Goal: Task Accomplishment & Management: Use online tool/utility

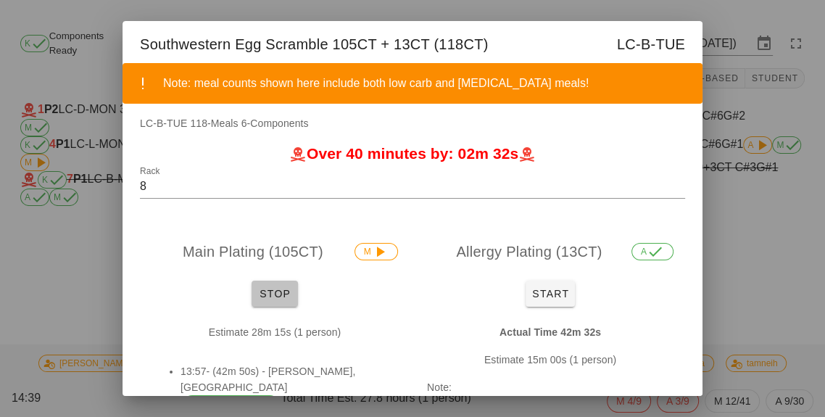
click at [268, 305] on button "Stop" at bounding box center [275, 294] width 46 height 26
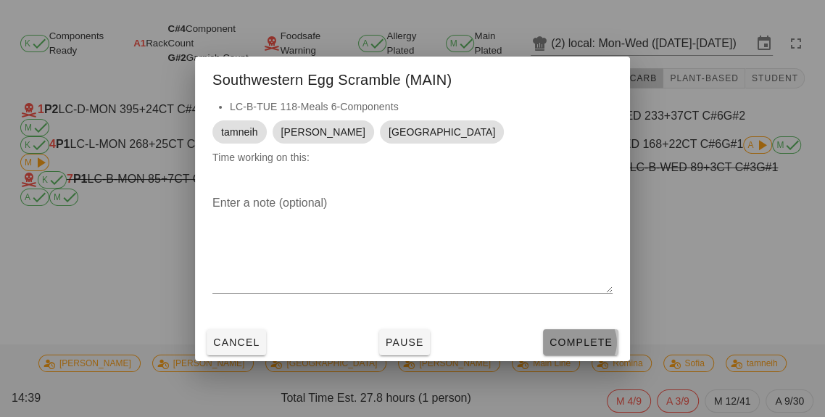
click at [572, 355] on button "Complete" at bounding box center [580, 342] width 75 height 26
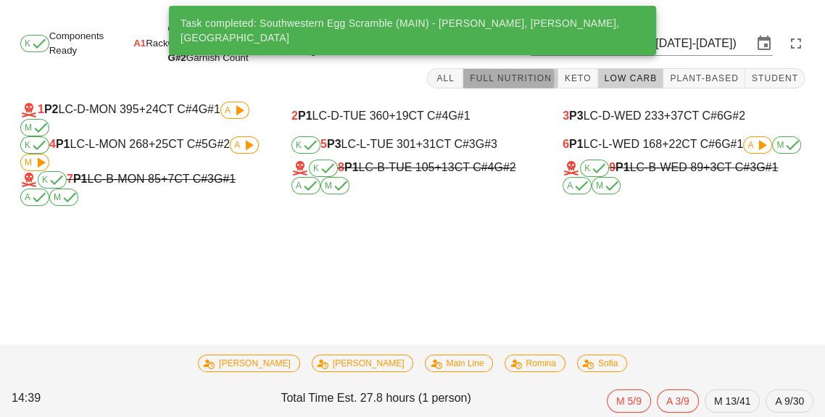
click at [506, 75] on span "Full Nutrition" at bounding box center [510, 78] width 83 height 10
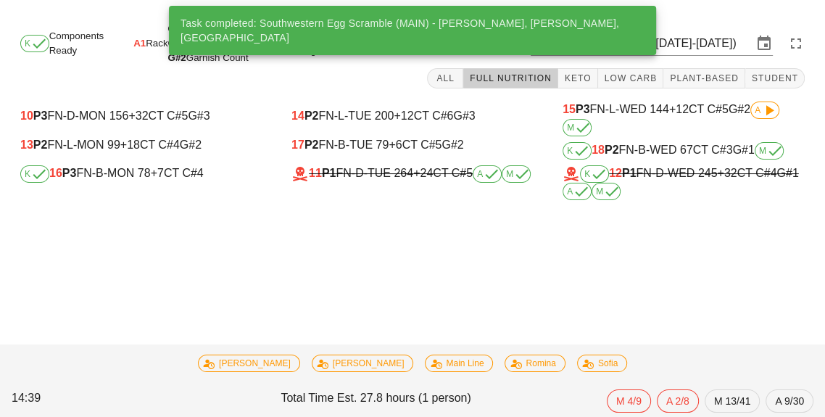
click at [110, 179] on div "K 16 P3 FN-B-MON 78 +7 CT C#4" at bounding box center [141, 173] width 242 height 17
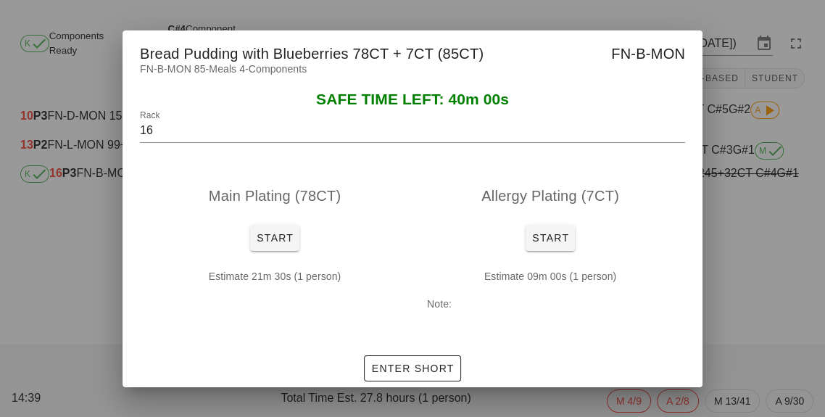
click at [740, 275] on div at bounding box center [412, 208] width 825 height 417
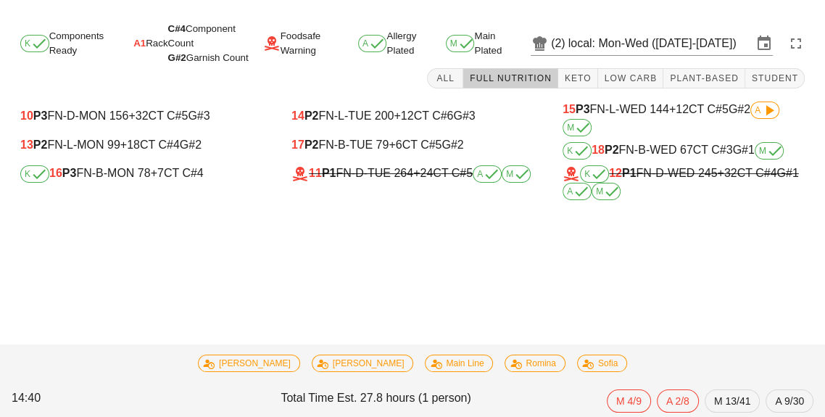
click at [662, 157] on div "K 18 P2 FN-B-WED 67 CT C#3 G#1 M" at bounding box center [684, 150] width 242 height 17
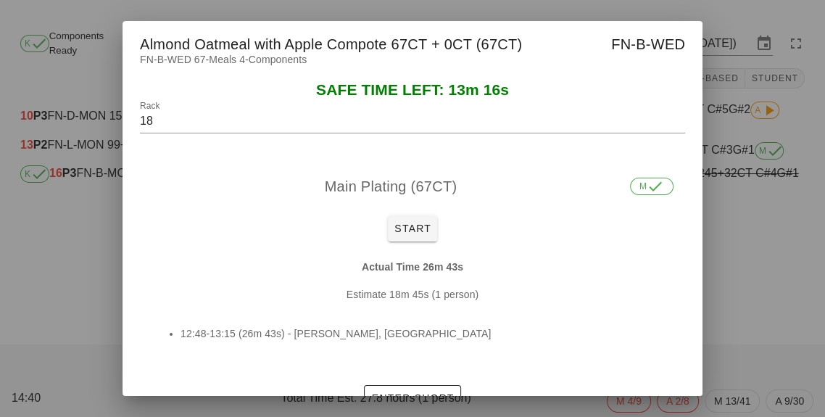
click at [765, 260] on div at bounding box center [412, 208] width 825 height 417
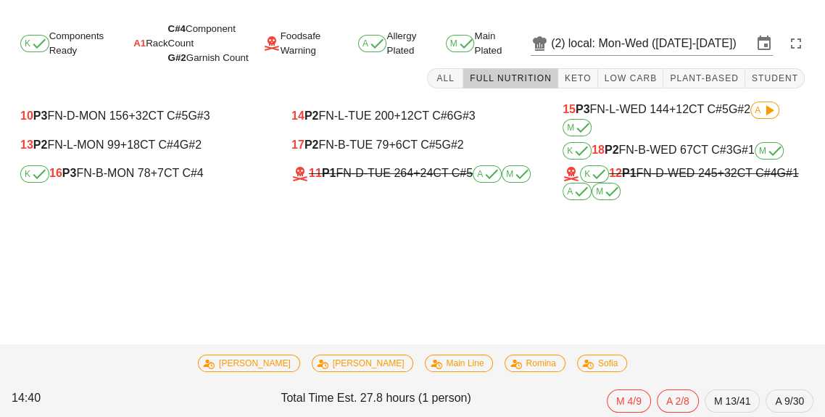
click at [375, 147] on div "17 P2 FN-B-TUE 79 +6 CT C#5 G#2" at bounding box center [413, 145] width 242 height 13
type input "17"
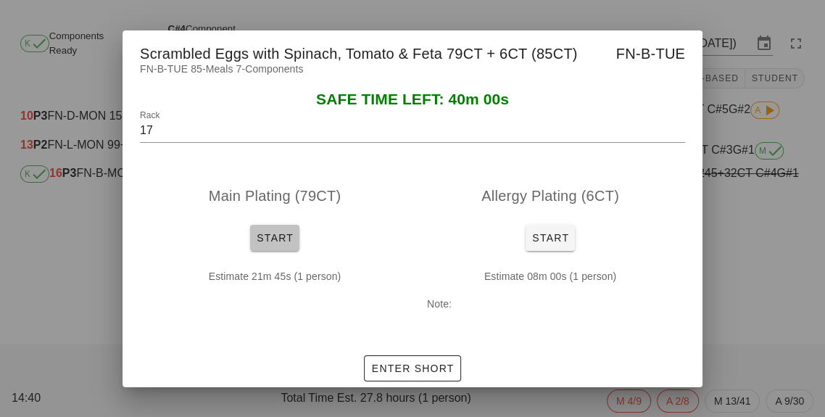
click at [254, 251] on button "Start" at bounding box center [274, 238] width 49 height 26
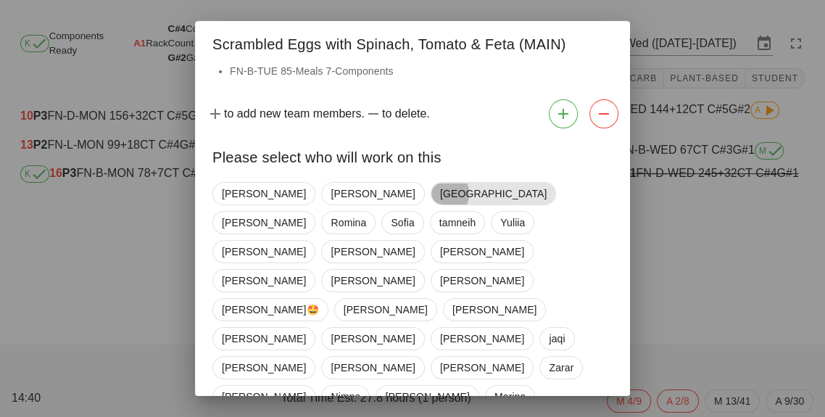
click at [440, 198] on span "[GEOGRAPHIC_DATA]" at bounding box center [493, 194] width 107 height 22
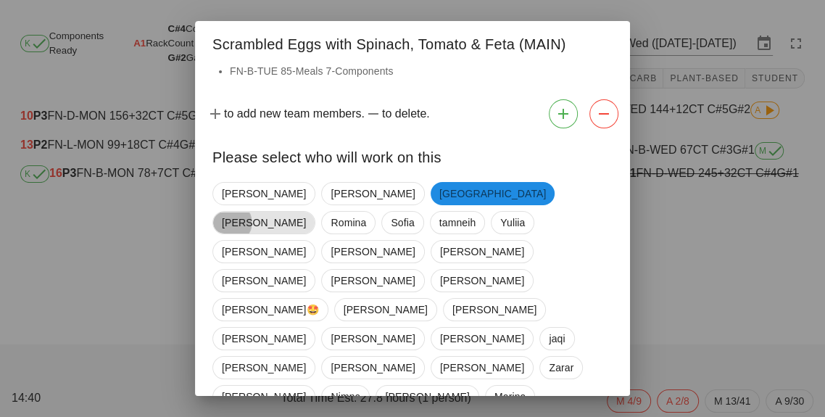
click at [306, 212] on span "[PERSON_NAME]" at bounding box center [264, 223] width 84 height 22
click at [475, 212] on span "tamneih" at bounding box center [456, 223] width 37 height 22
